Goal: Information Seeking & Learning: Learn about a topic

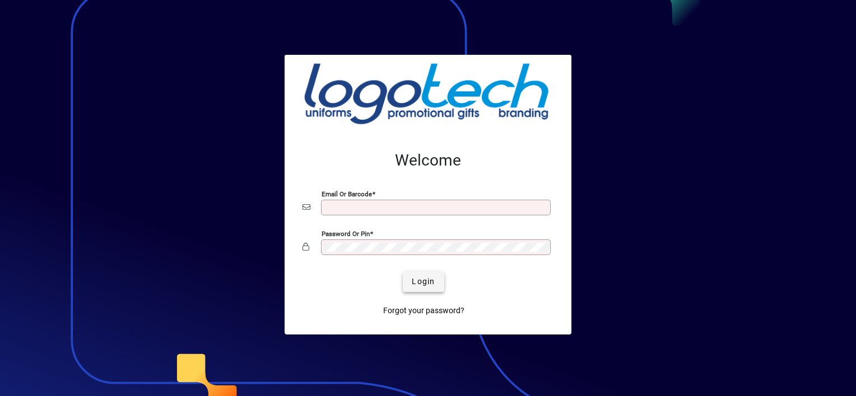
type input "**********"
click at [430, 285] on span "Login" at bounding box center [423, 282] width 23 height 12
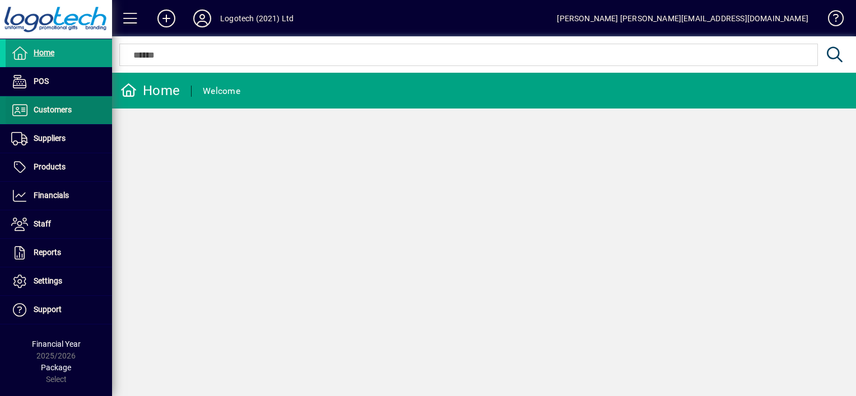
click at [67, 108] on span "Customers" at bounding box center [53, 109] width 38 height 9
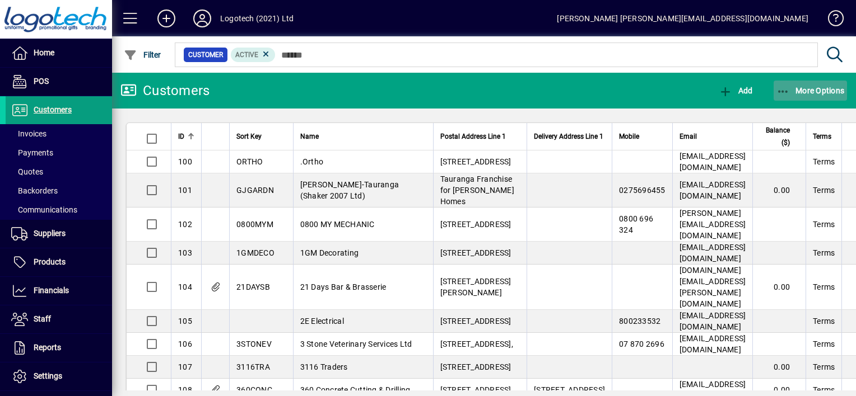
click at [786, 87] on icon "button" at bounding box center [783, 91] width 14 height 11
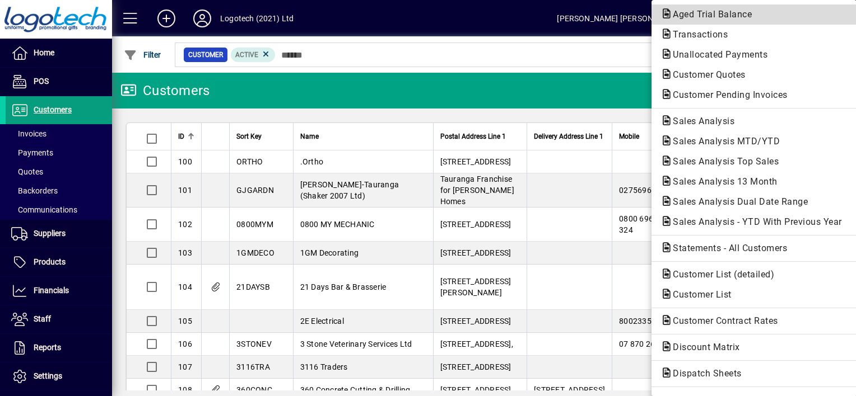
click at [720, 17] on span "Aged Trial Balance" at bounding box center [708, 14] width 97 height 11
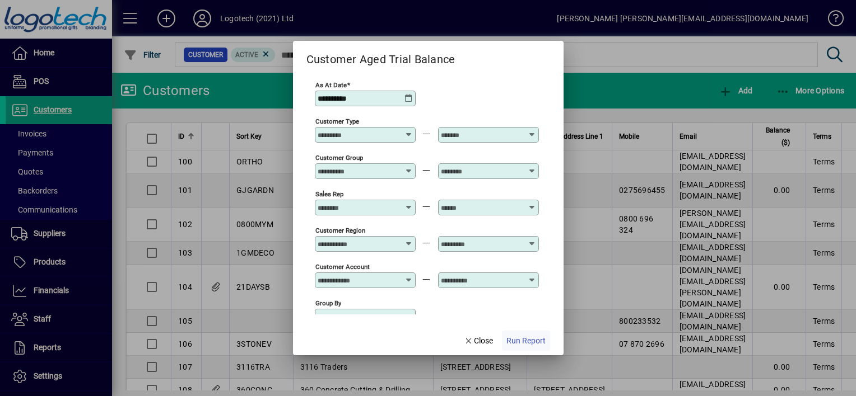
click at [512, 342] on span "Run Report" at bounding box center [525, 341] width 39 height 12
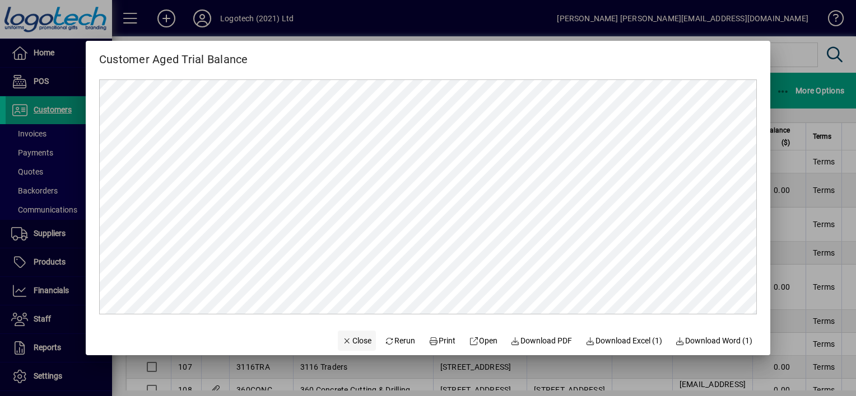
click at [351, 345] on span "Close" at bounding box center [356, 341] width 29 height 12
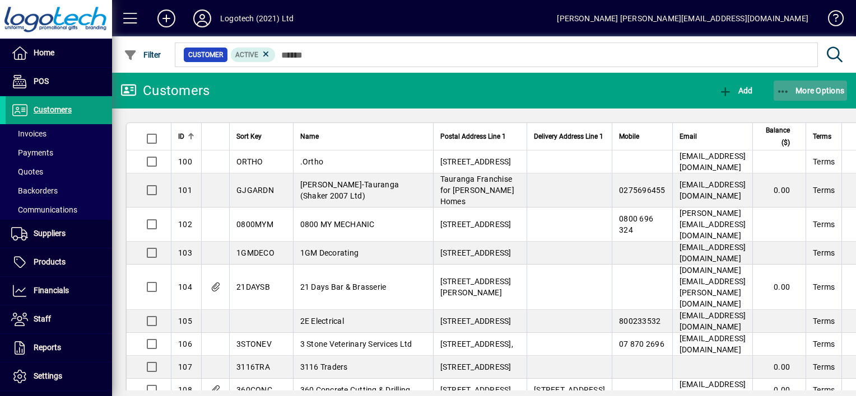
click at [787, 87] on icon "button" at bounding box center [783, 91] width 14 height 11
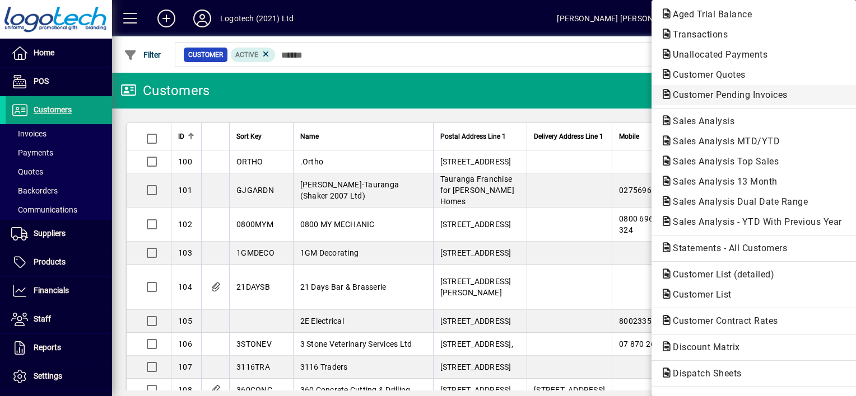
click at [711, 97] on span "Customer Pending Invoices" at bounding box center [726, 95] width 133 height 11
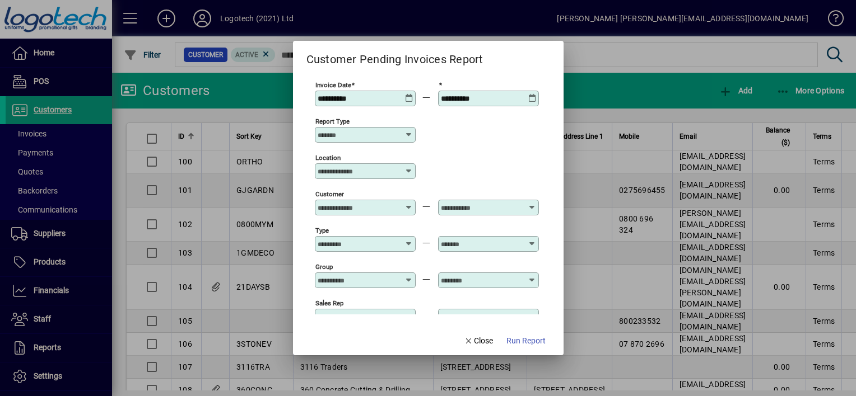
click at [407, 94] on icon at bounding box center [409, 94] width 8 height 0
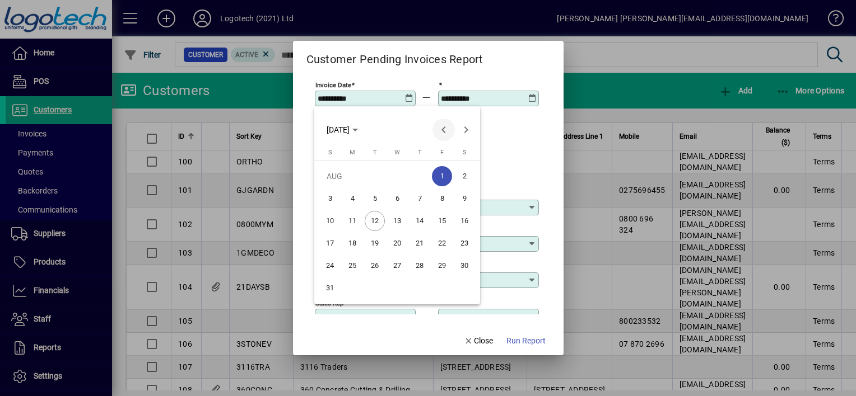
click at [443, 134] on span "Previous month" at bounding box center [443, 130] width 22 height 22
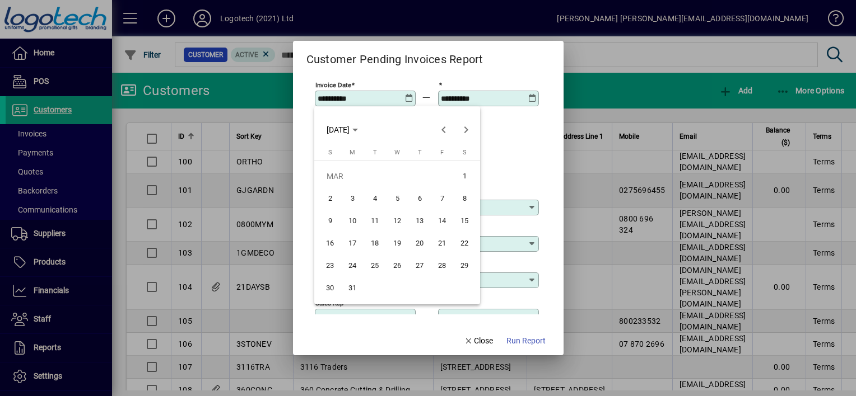
click at [333, 201] on span "2" at bounding box center [330, 199] width 20 height 20
type input "**********"
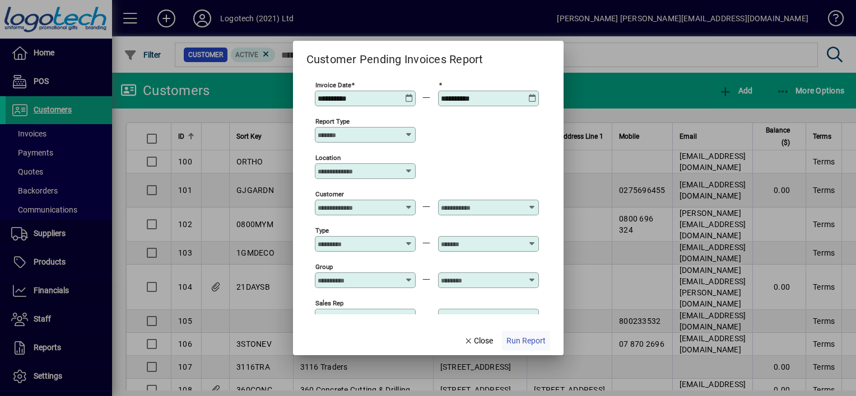
click at [517, 338] on span "Run Report" at bounding box center [525, 341] width 39 height 12
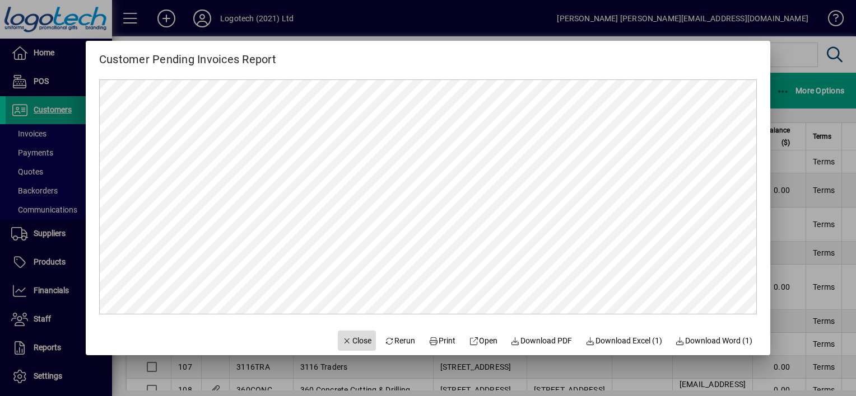
click at [353, 338] on span "Close" at bounding box center [356, 341] width 29 height 12
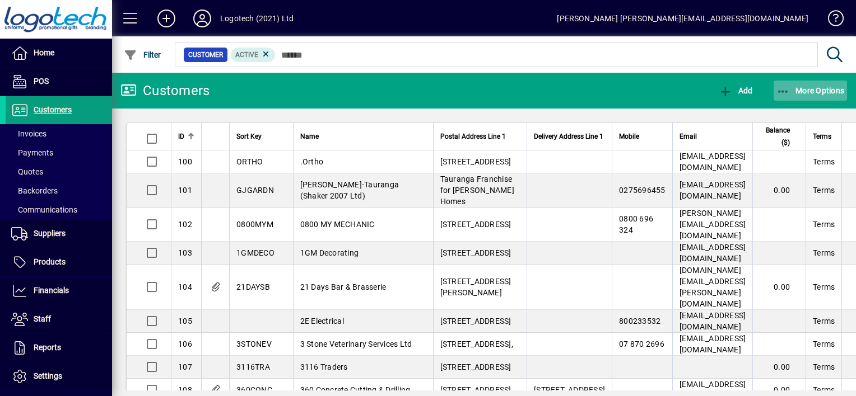
click at [782, 92] on icon "button" at bounding box center [783, 91] width 14 height 11
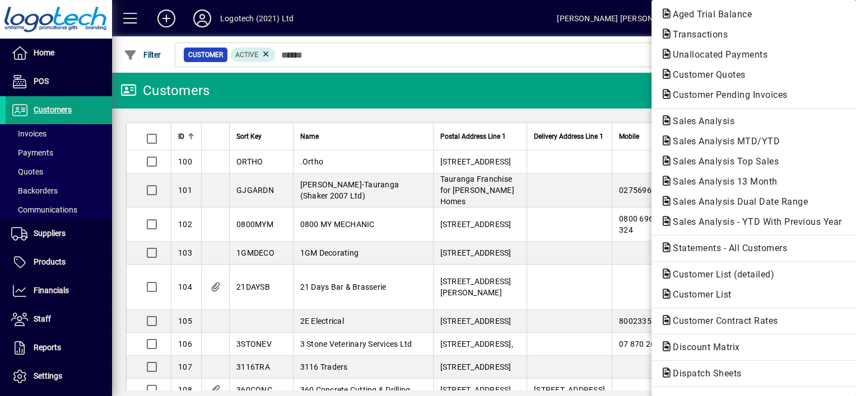
click at [45, 236] on div at bounding box center [428, 198] width 856 height 396
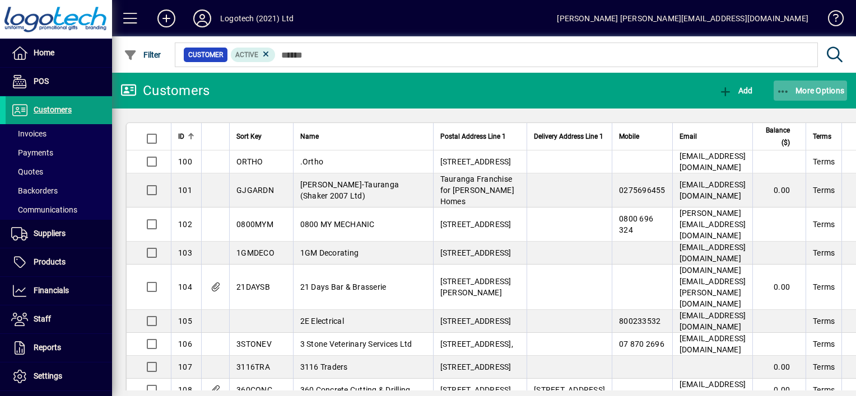
click at [785, 93] on icon "button" at bounding box center [783, 91] width 14 height 11
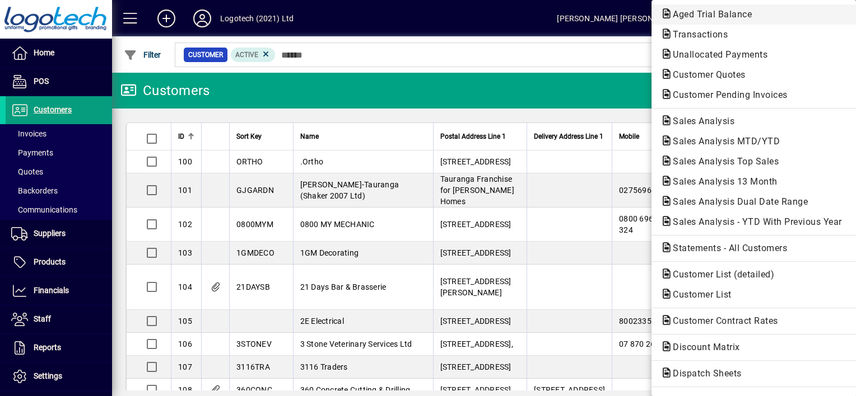
click at [703, 16] on span "Aged Trial Balance" at bounding box center [708, 14] width 97 height 11
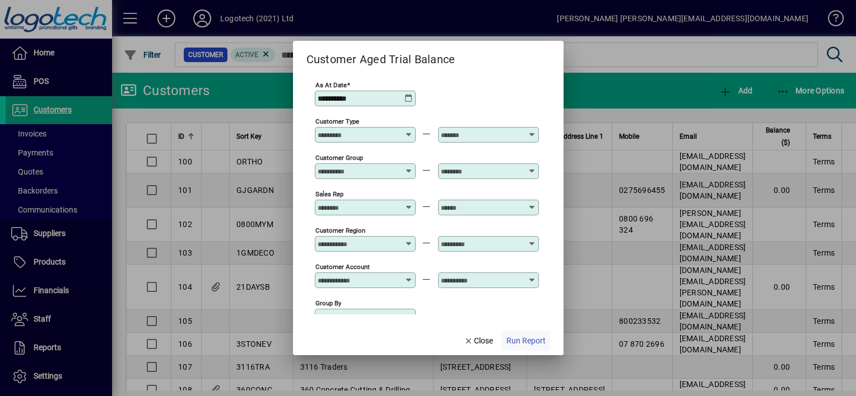
click at [510, 338] on span "Run Report" at bounding box center [525, 341] width 39 height 12
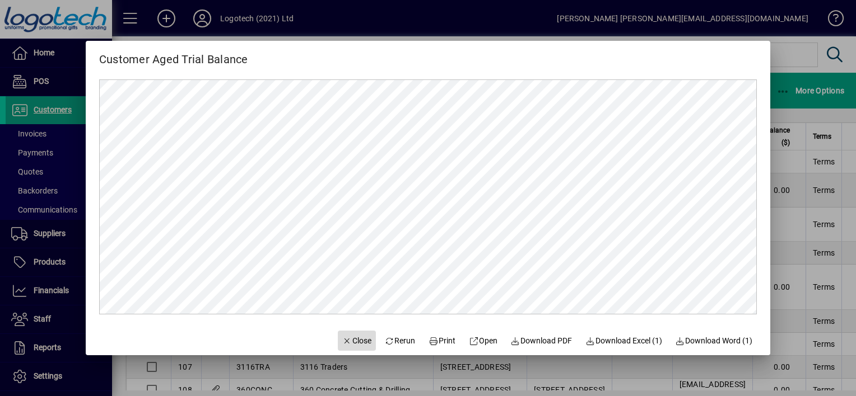
click at [352, 338] on span "Close" at bounding box center [356, 341] width 29 height 12
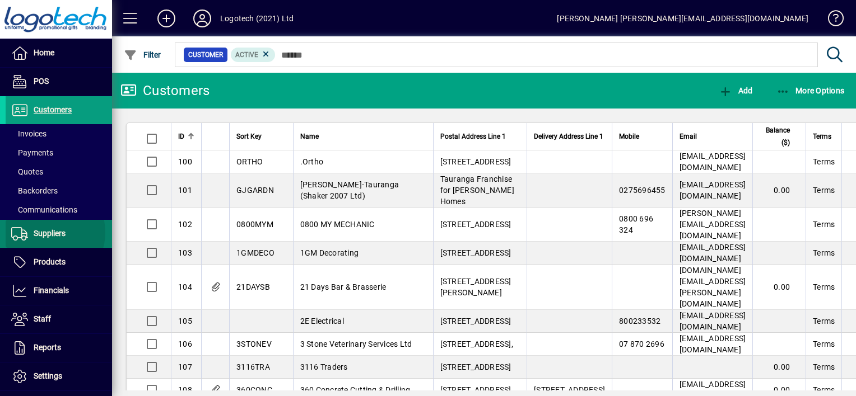
click at [46, 232] on span "Suppliers" at bounding box center [50, 233] width 32 height 9
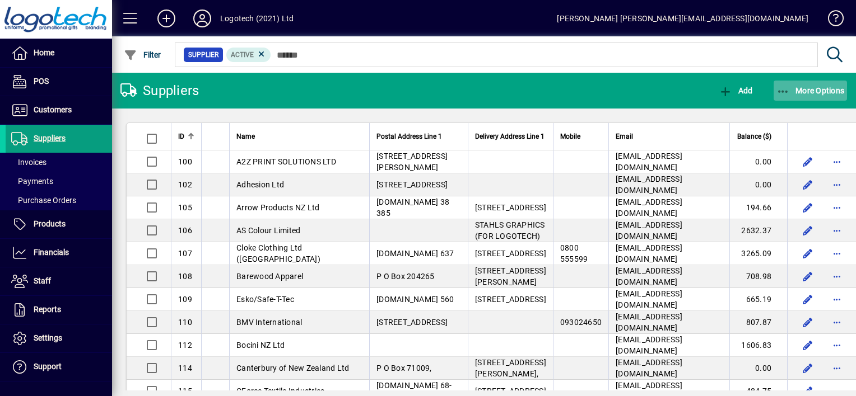
click at [781, 88] on icon "button" at bounding box center [783, 91] width 14 height 11
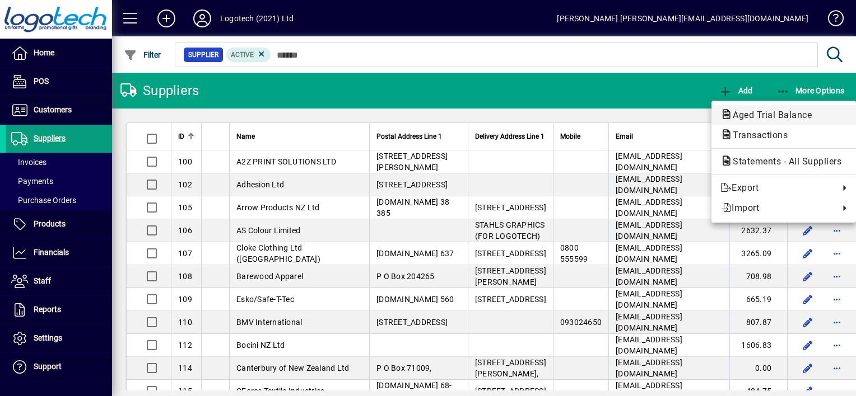
click at [769, 114] on span "Aged Trial Balance" at bounding box center [768, 115] width 97 height 11
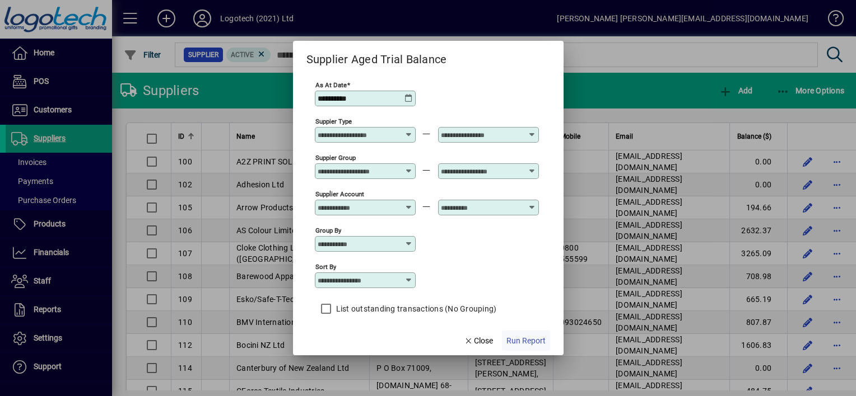
click at [525, 343] on span "Run Report" at bounding box center [525, 341] width 39 height 12
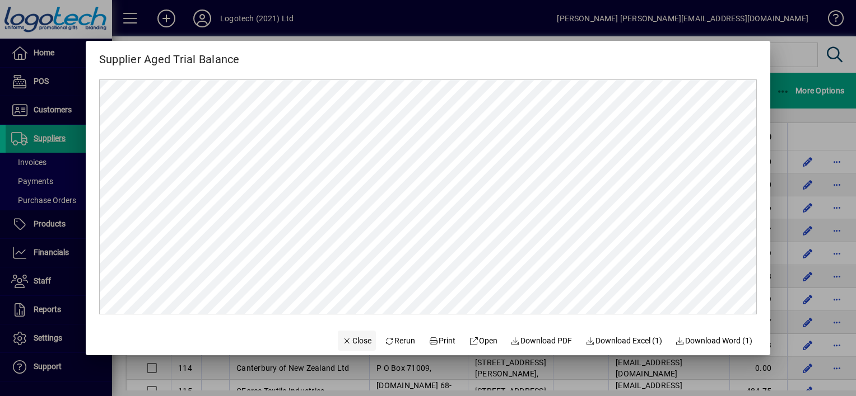
click at [350, 338] on span "Close" at bounding box center [356, 341] width 29 height 12
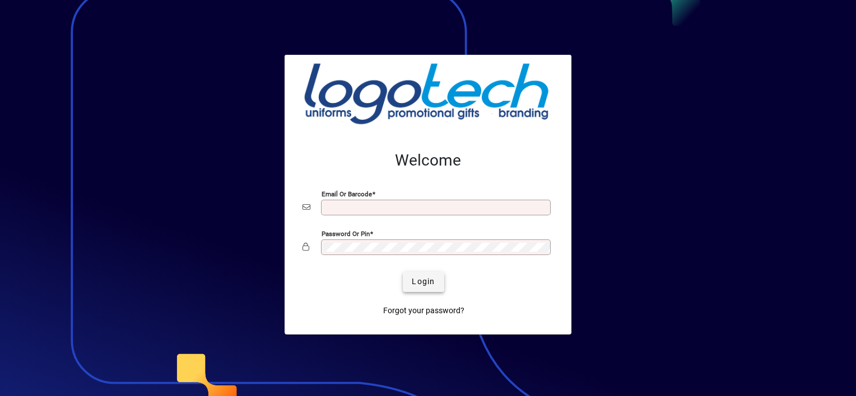
type input "**********"
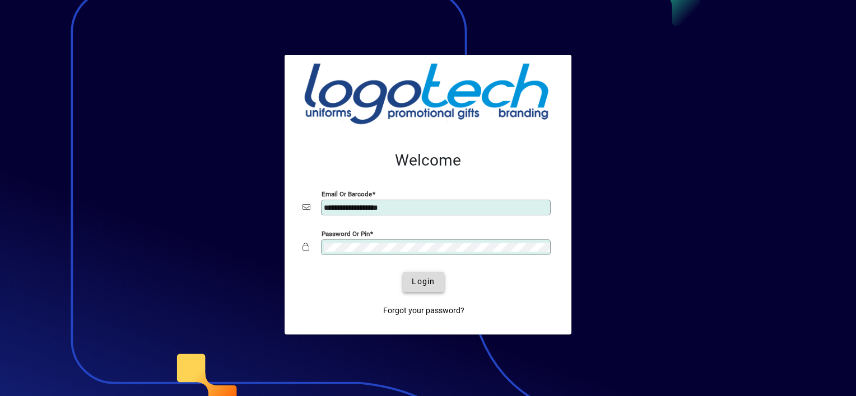
click at [419, 280] on span "Login" at bounding box center [423, 282] width 23 height 12
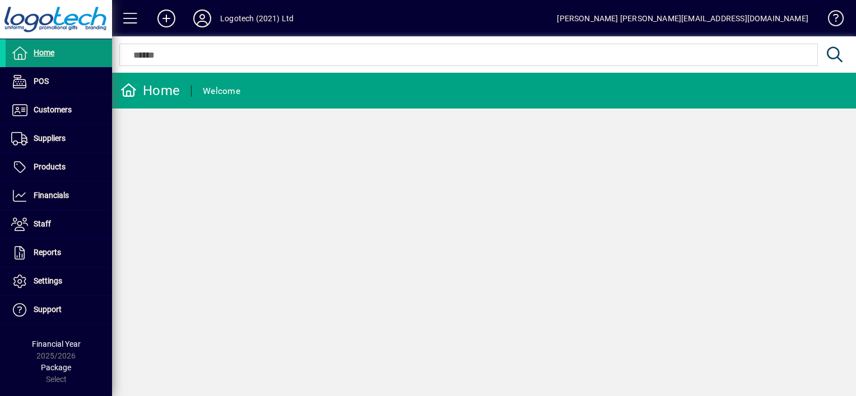
click at [41, 52] on span "Home" at bounding box center [44, 52] width 21 height 9
click at [56, 196] on span "Financials" at bounding box center [51, 195] width 35 height 9
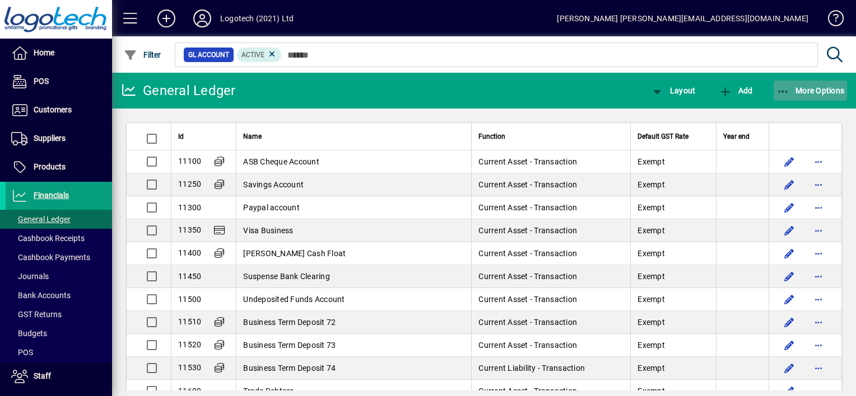
click at [781, 94] on icon "button" at bounding box center [783, 91] width 14 height 11
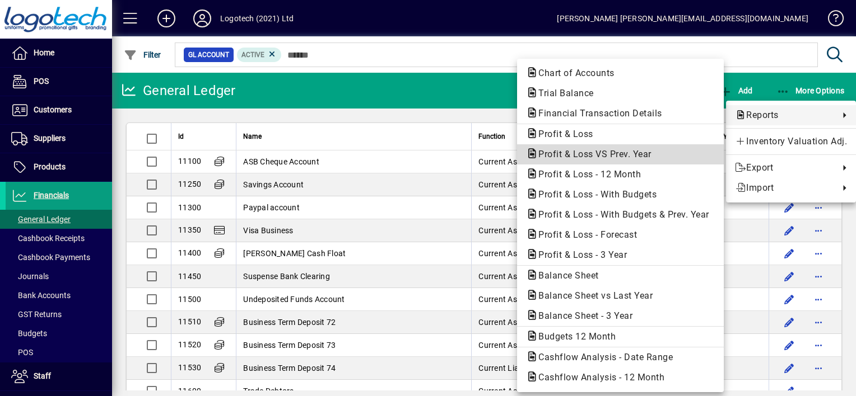
click at [589, 153] on span "Profit & Loss VS Prev. Year" at bounding box center [591, 154] width 131 height 11
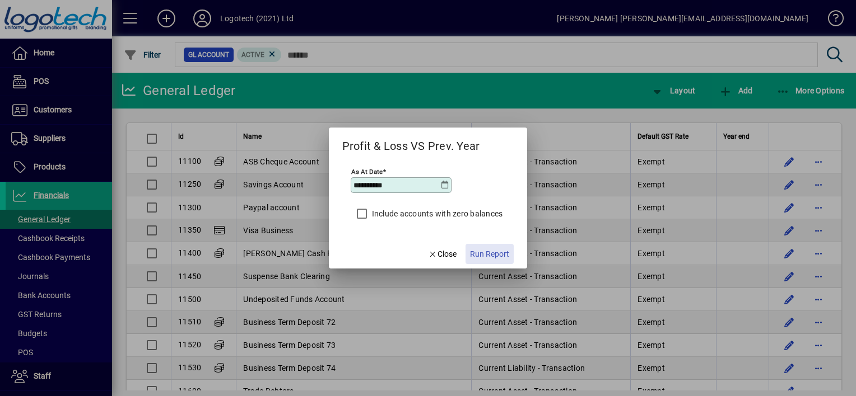
click at [489, 253] on span "Run Report" at bounding box center [489, 255] width 39 height 12
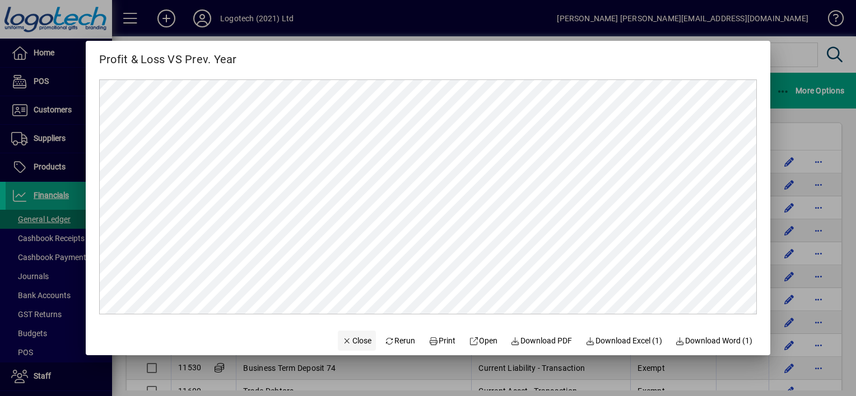
click at [344, 338] on span "Close" at bounding box center [356, 341] width 29 height 12
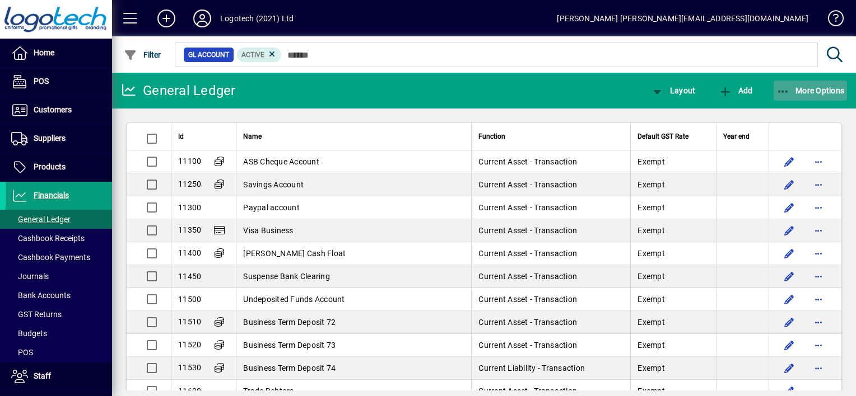
click at [798, 91] on span "More Options" at bounding box center [810, 90] width 68 height 9
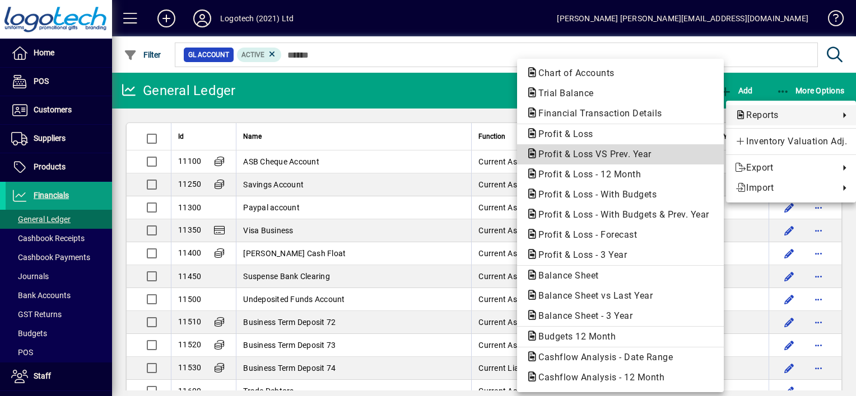
click at [600, 153] on span "Profit & Loss VS Prev. Year" at bounding box center [591, 154] width 131 height 11
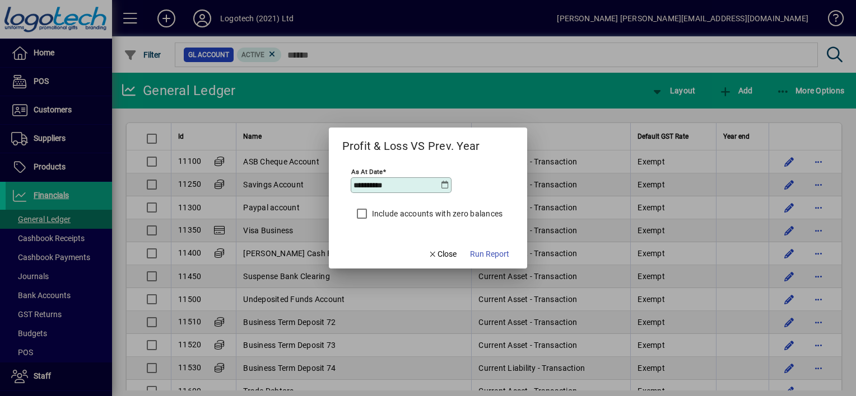
click at [442, 185] on icon at bounding box center [444, 185] width 9 height 9
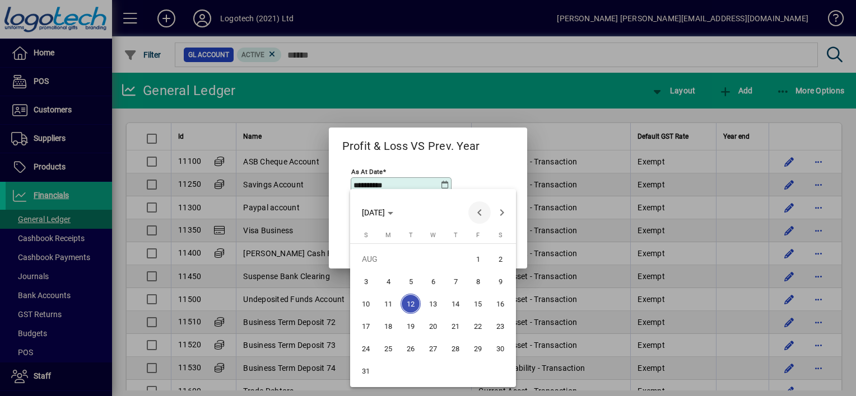
click at [481, 211] on span "Previous month" at bounding box center [479, 213] width 22 height 22
click at [452, 366] on span "31" at bounding box center [455, 371] width 20 height 20
type input "**********"
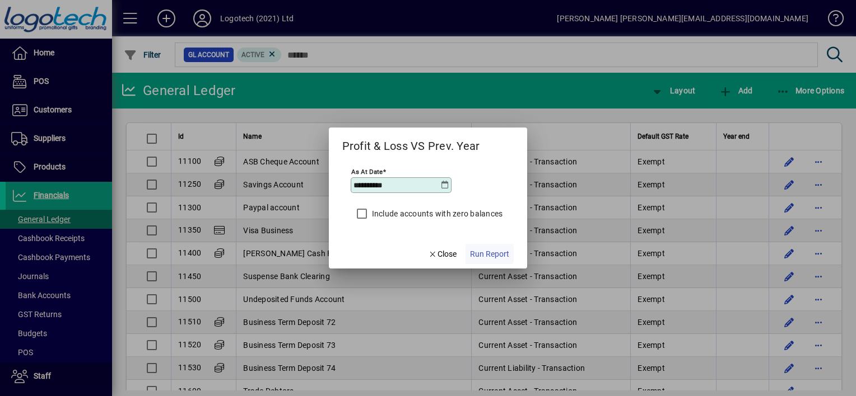
click at [498, 252] on span "Run Report" at bounding box center [489, 255] width 39 height 12
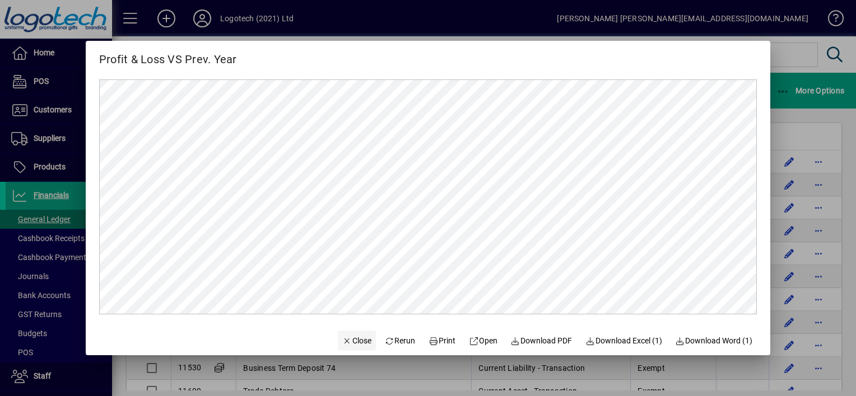
click at [342, 343] on icon "button" at bounding box center [347, 342] width 10 height 8
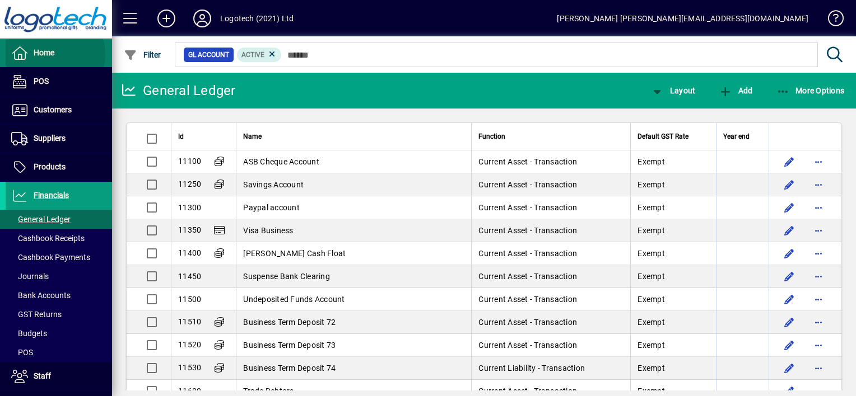
click at [49, 54] on span "Home" at bounding box center [44, 52] width 21 height 9
